Goal: Information Seeking & Learning: Learn about a topic

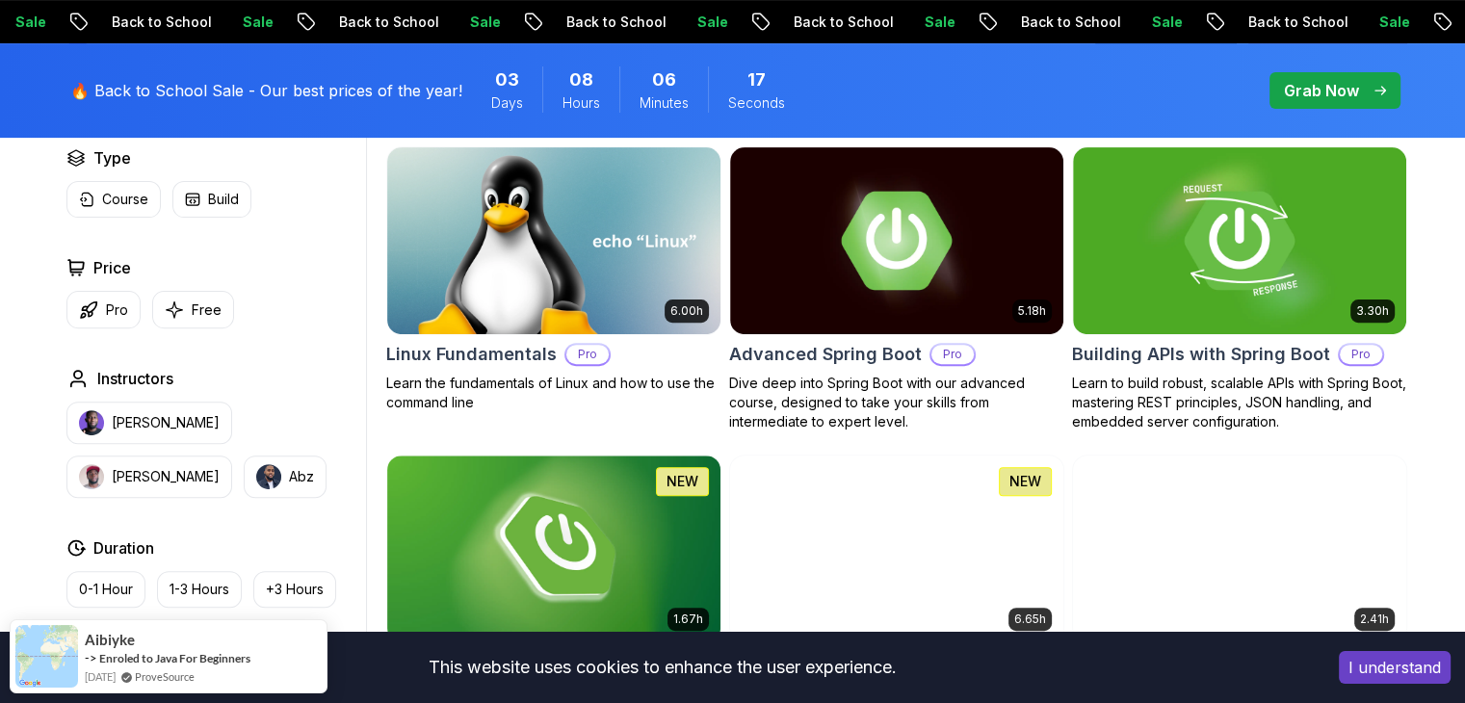
scroll to position [481, 0]
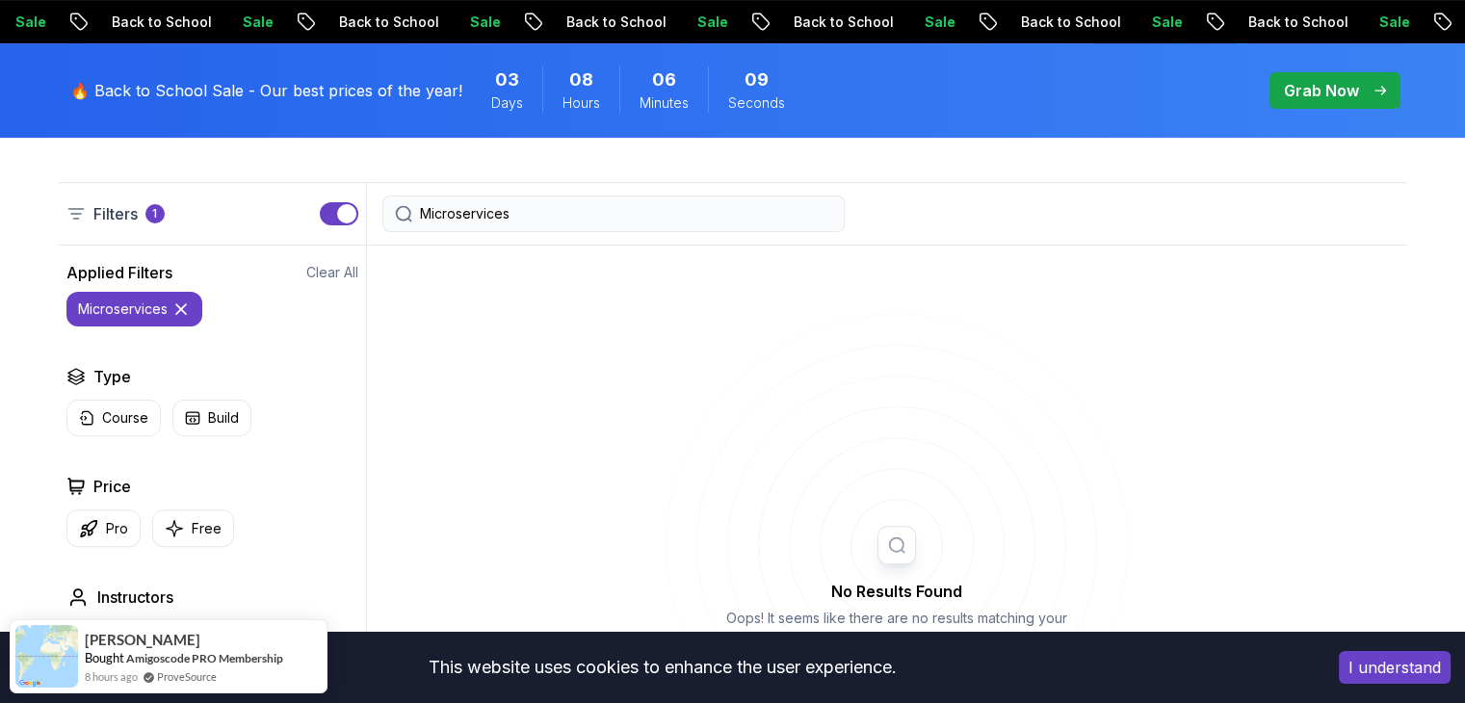
click at [546, 213] on input "Microservices" at bounding box center [626, 213] width 412 height 19
drag, startPoint x: 516, startPoint y: 210, endPoint x: 371, endPoint y: 204, distance: 145.5
click at [371, 204] on div "Microservices" at bounding box center [613, 213] width 493 height 37
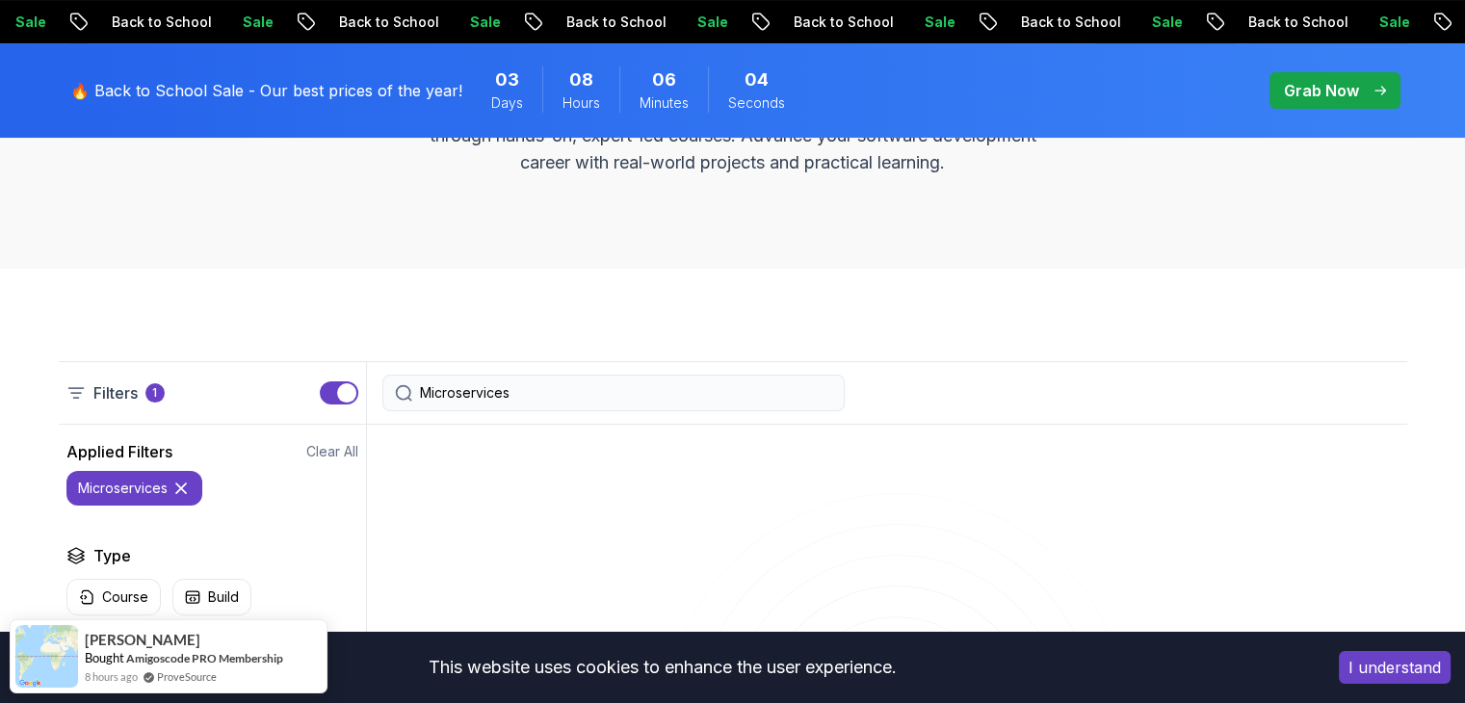
scroll to position [289, 0]
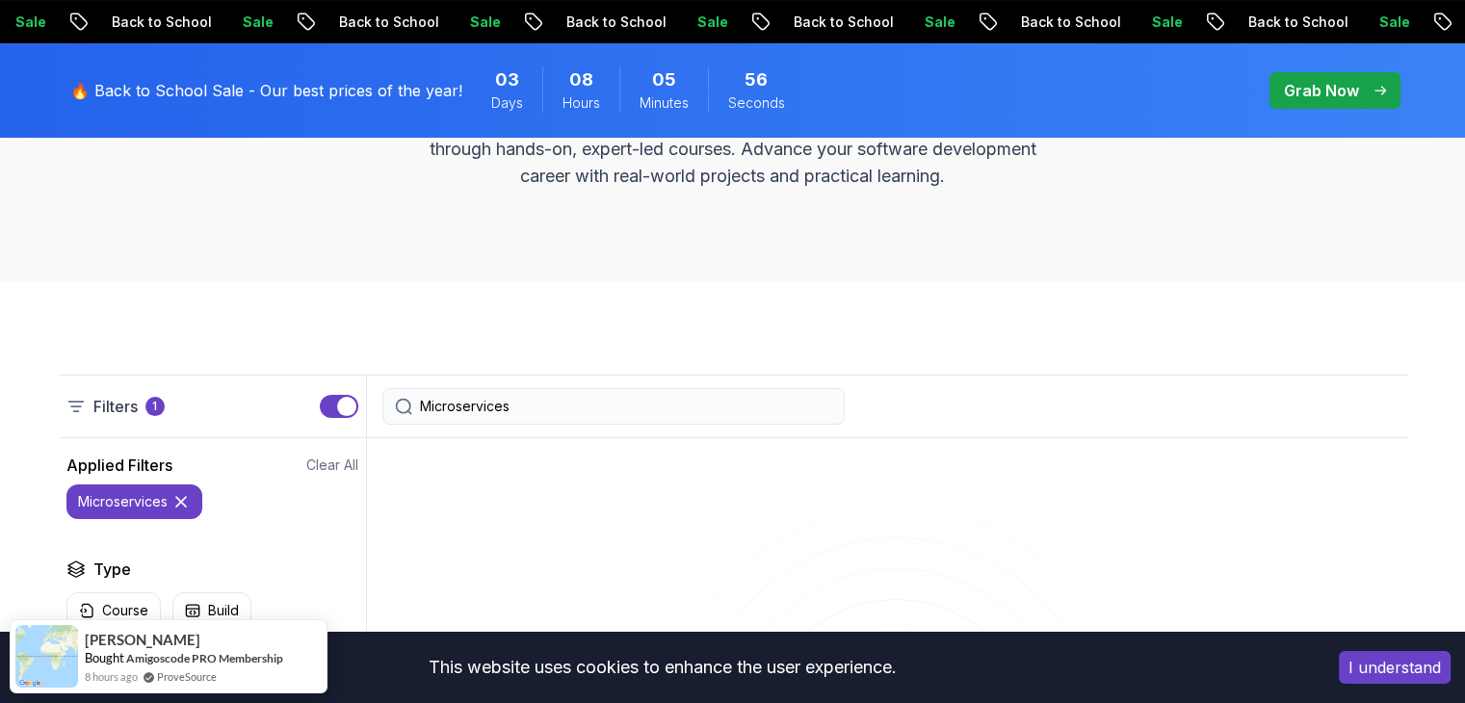
drag, startPoint x: 551, startPoint y: 405, endPoint x: 190, endPoint y: 382, distance: 361.8
click at [190, 382] on div "Filters 1 Microservices" at bounding box center [733, 407] width 1348 height 64
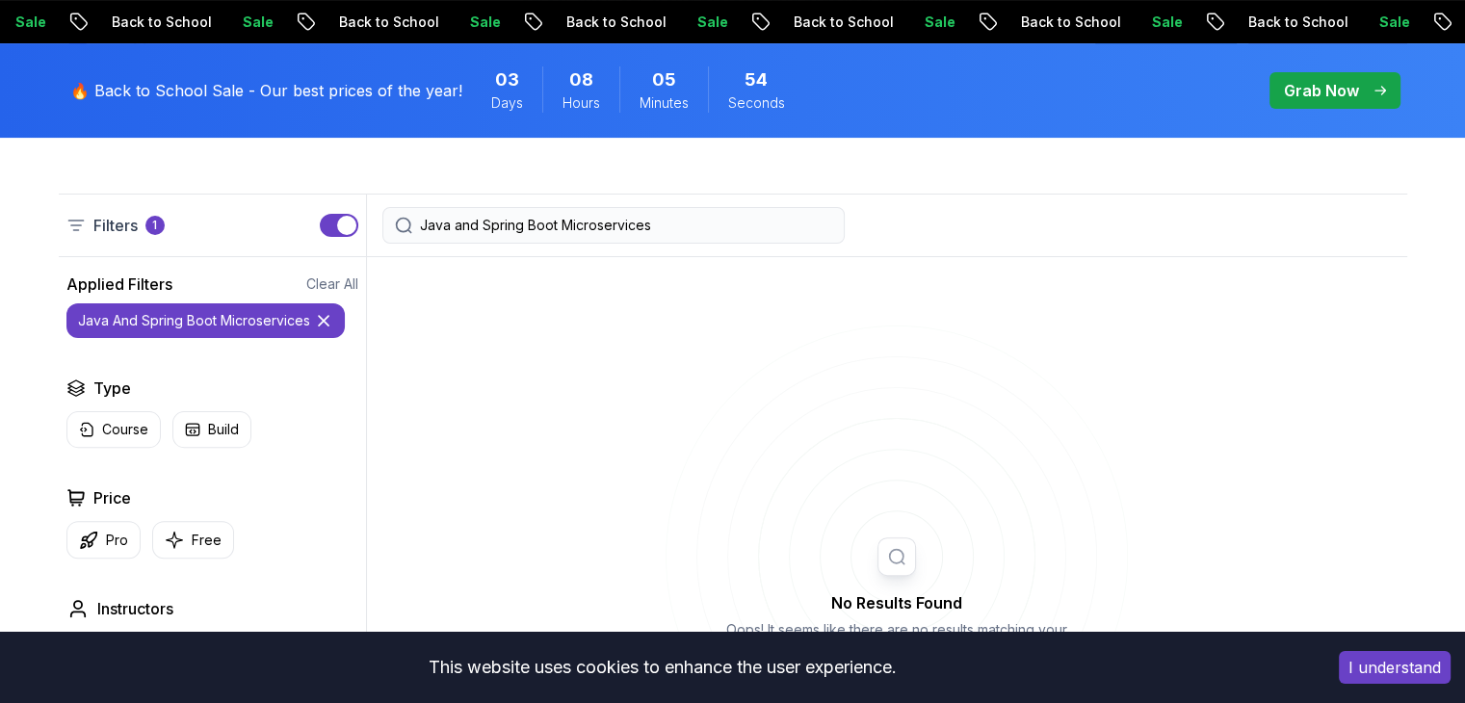
scroll to position [481, 0]
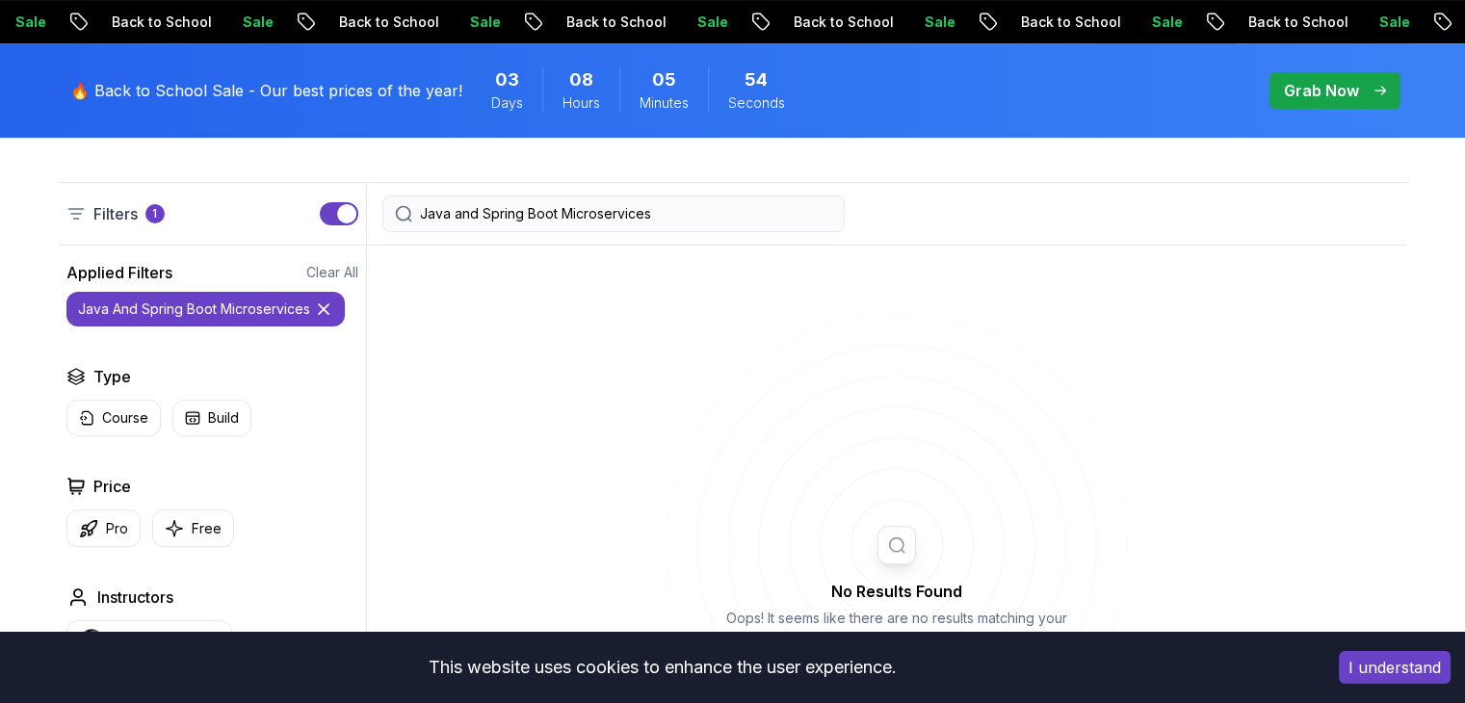
type input "Java and Spring Boot Microservices"
click at [247, 317] on p "Java and Spring Boot Microservices" at bounding box center [194, 308] width 232 height 19
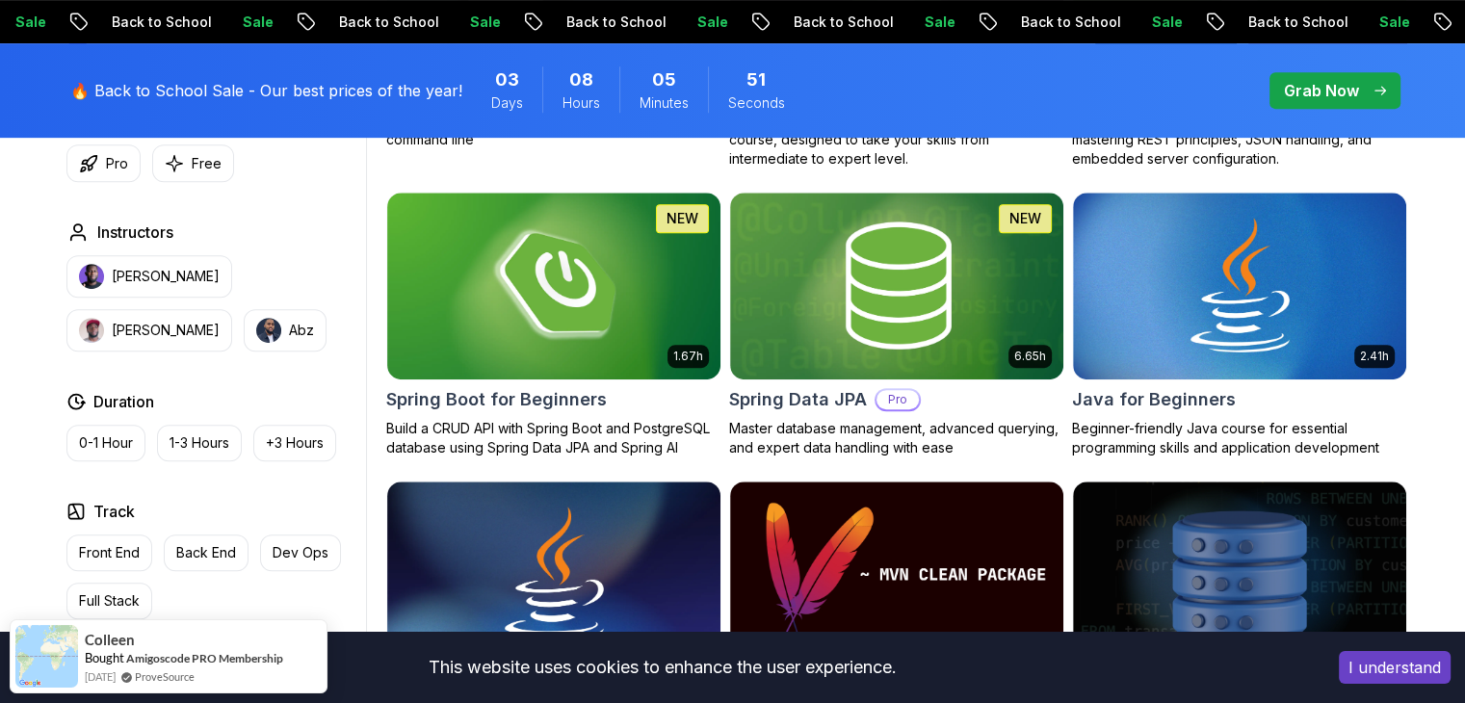
scroll to position [867, 0]
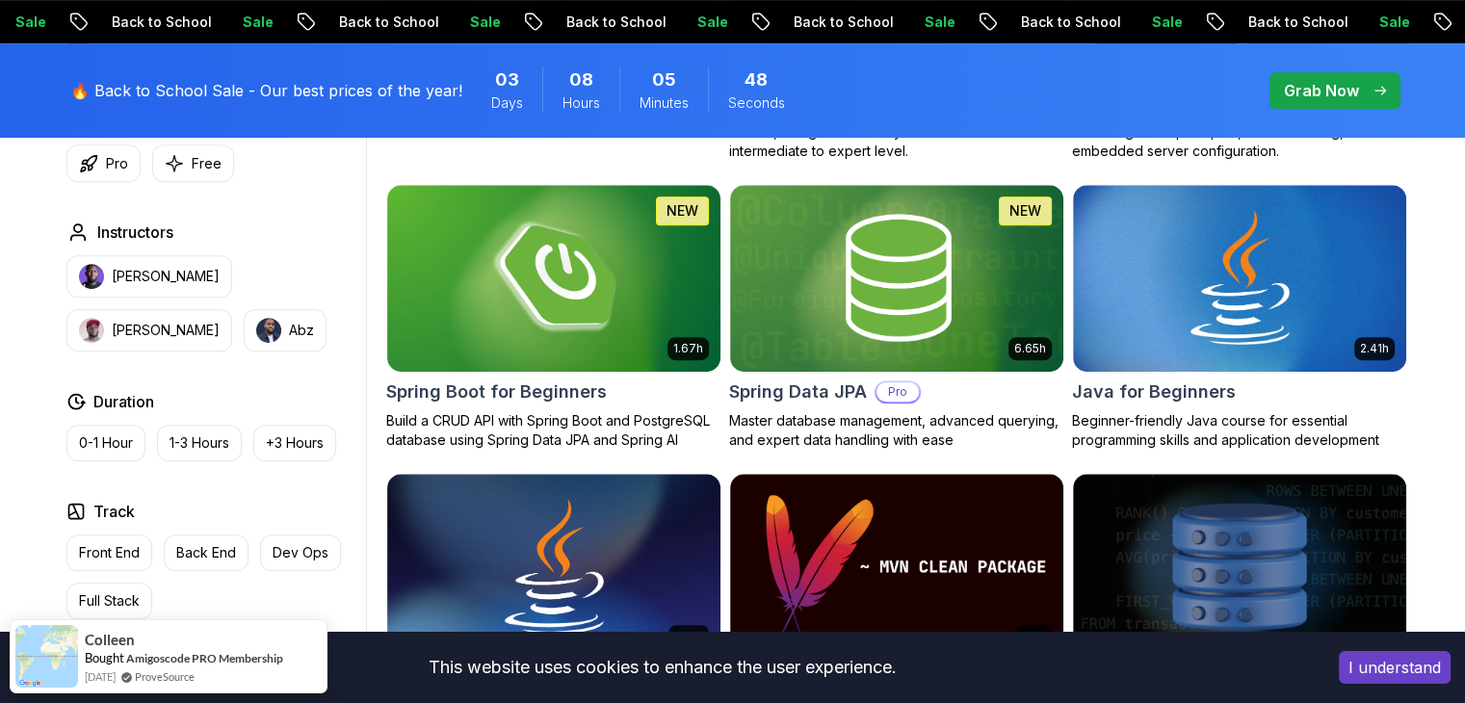
click at [1402, 665] on button "I understand" at bounding box center [1395, 667] width 112 height 33
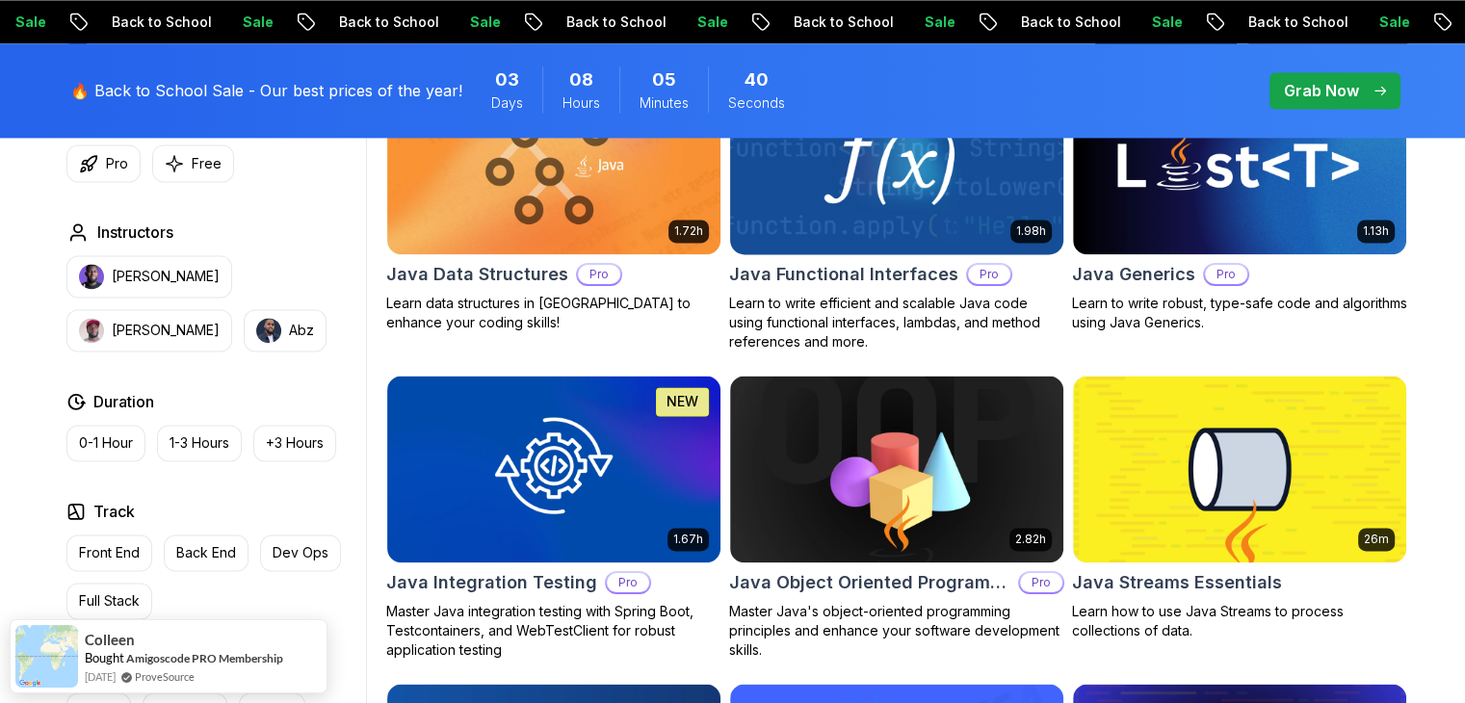
scroll to position [2793, 0]
